Goal: Information Seeking & Learning: Check status

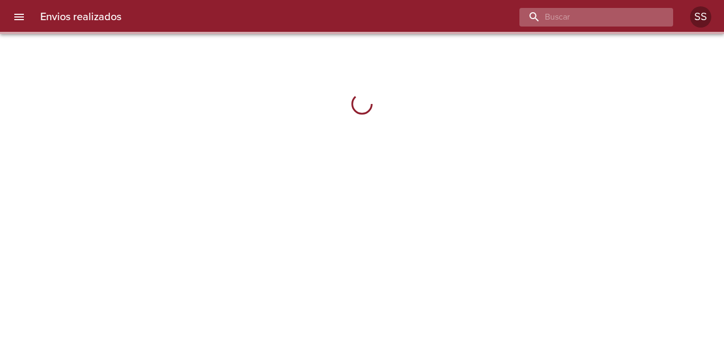
click at [622, 16] on input "buscar" at bounding box center [588, 17] width 136 height 19
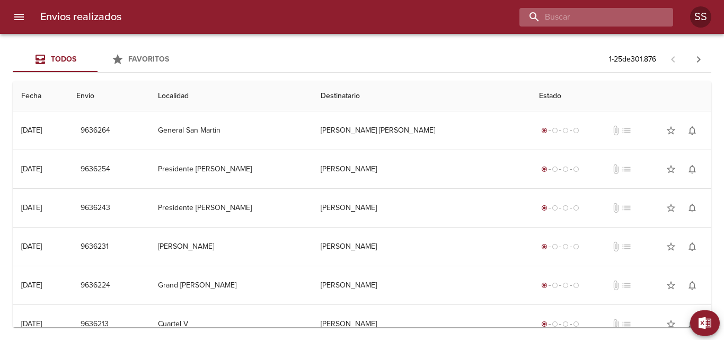
paste input "[PERSON_NAME] [PERSON_NAME] ML"
type input "[PERSON_NAME] [PERSON_NAME] ML"
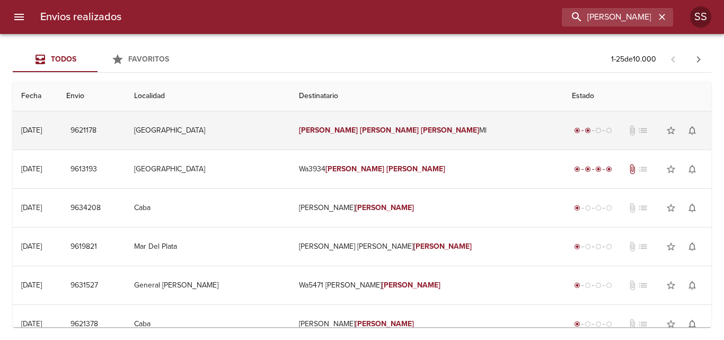
click at [291, 134] on td "[GEOGRAPHIC_DATA]" at bounding box center [208, 130] width 165 height 38
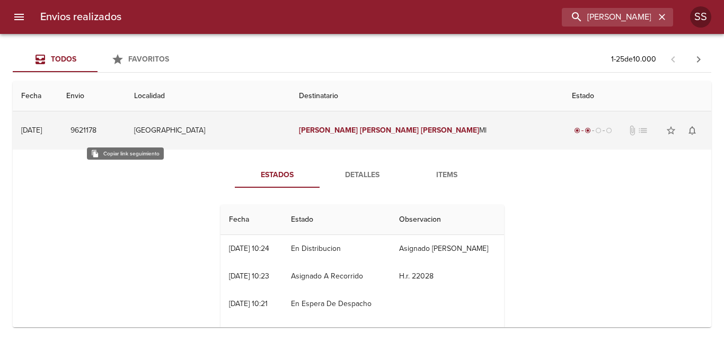
click at [97, 130] on span "9621178" at bounding box center [84, 130] width 26 height 13
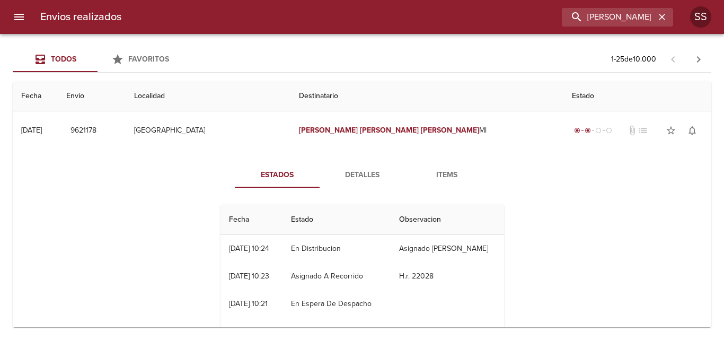
click at [349, 174] on span "Detalles" at bounding box center [362, 175] width 72 height 13
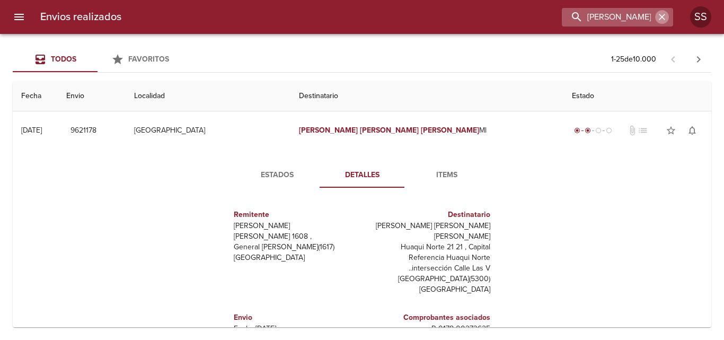
click at [663, 14] on icon "button" at bounding box center [662, 17] width 11 height 11
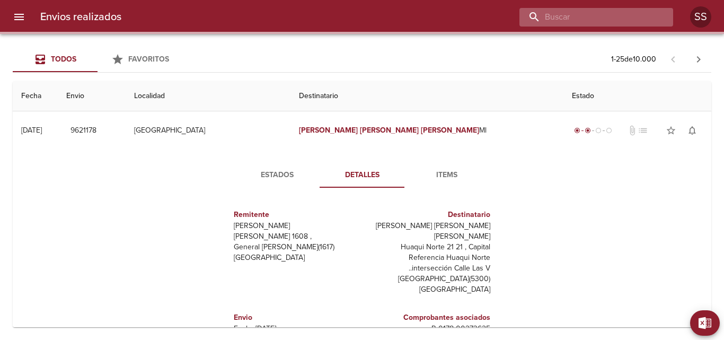
click at [614, 19] on input "buscar" at bounding box center [588, 17] width 136 height 19
paste input "[PERSON_NAME] [PERSON_NAME]"
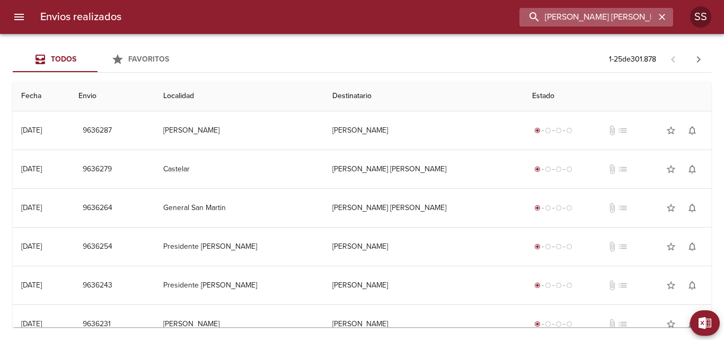
type input "[PERSON_NAME] [PERSON_NAME]"
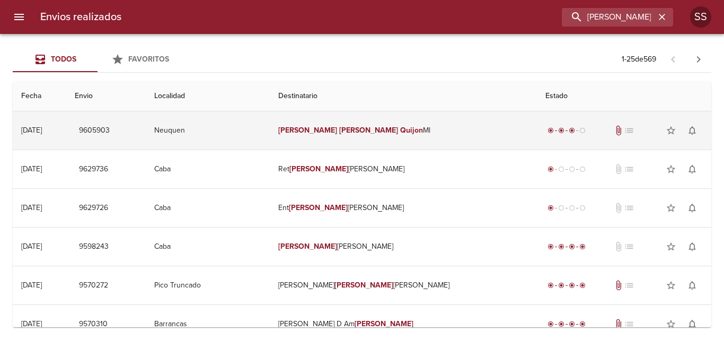
click at [376, 139] on td "[PERSON_NAME] [PERSON_NAME]" at bounding box center [403, 130] width 267 height 38
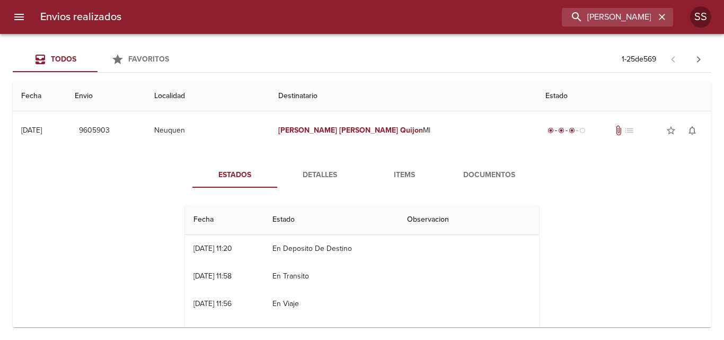
click at [463, 175] on span "Documentos" at bounding box center [489, 175] width 72 height 13
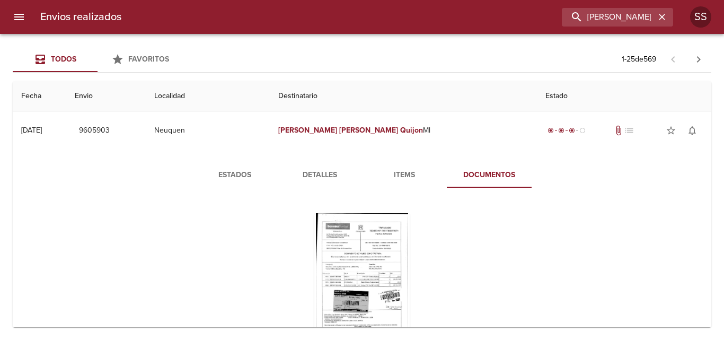
click at [396, 170] on span "Items" at bounding box center [405, 175] width 72 height 13
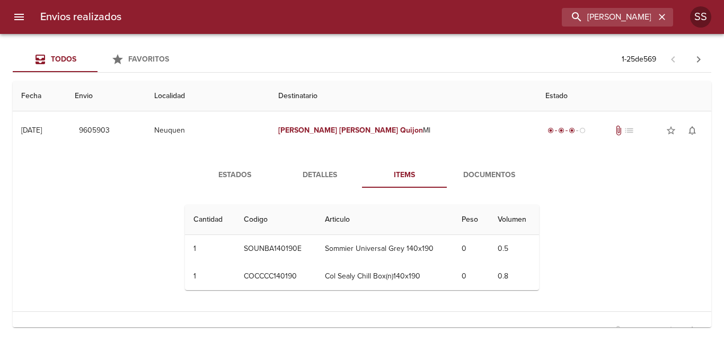
click at [334, 172] on span "Detalles" at bounding box center [320, 175] width 72 height 13
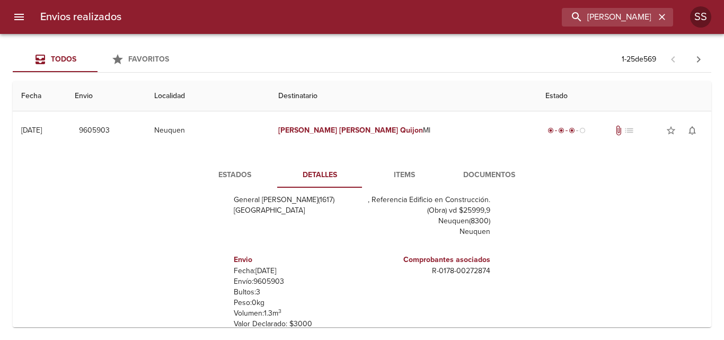
scroll to position [53, 0]
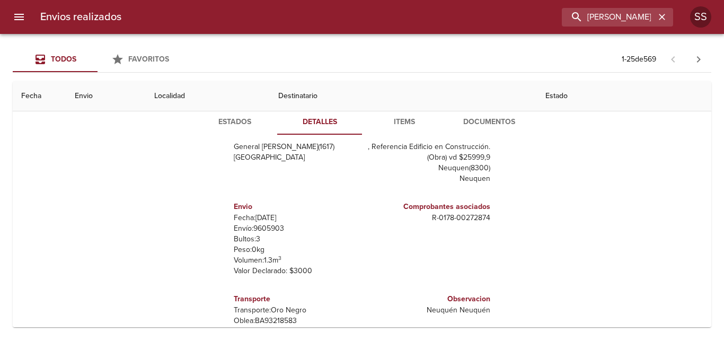
click at [270, 229] on p "Envío: 9605903" at bounding box center [296, 228] width 124 height 11
copy p "9605903"
drag, startPoint x: 484, startPoint y: 215, endPoint x: 417, endPoint y: 216, distance: 66.8
click at [417, 216] on div "Comprobantes asociados R - 0178 - 00272874" at bounding box center [428, 238] width 133 height 92
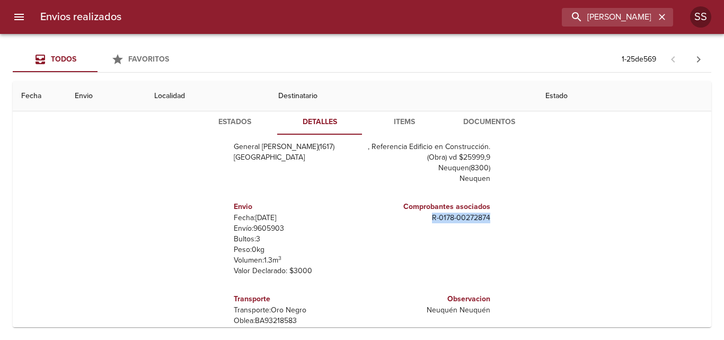
copy p "R - 0178 - 00272874"
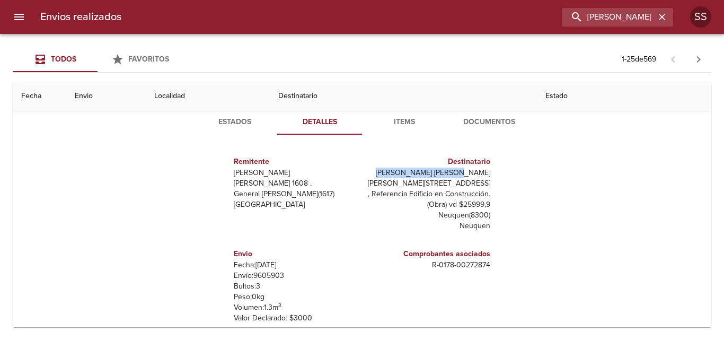
drag, startPoint x: 486, startPoint y: 167, endPoint x: 494, endPoint y: 173, distance: 10.2
click at [494, 173] on div "Remitente [PERSON_NAME] Raul [STREET_ADDRESS][PERSON_NAME] Destinatario [PERSON…" at bounding box center [362, 249] width 363 height 212
copy div "[PERSON_NAME] [PERSON_NAME]"
